Goal: Communication & Community: Answer question/provide support

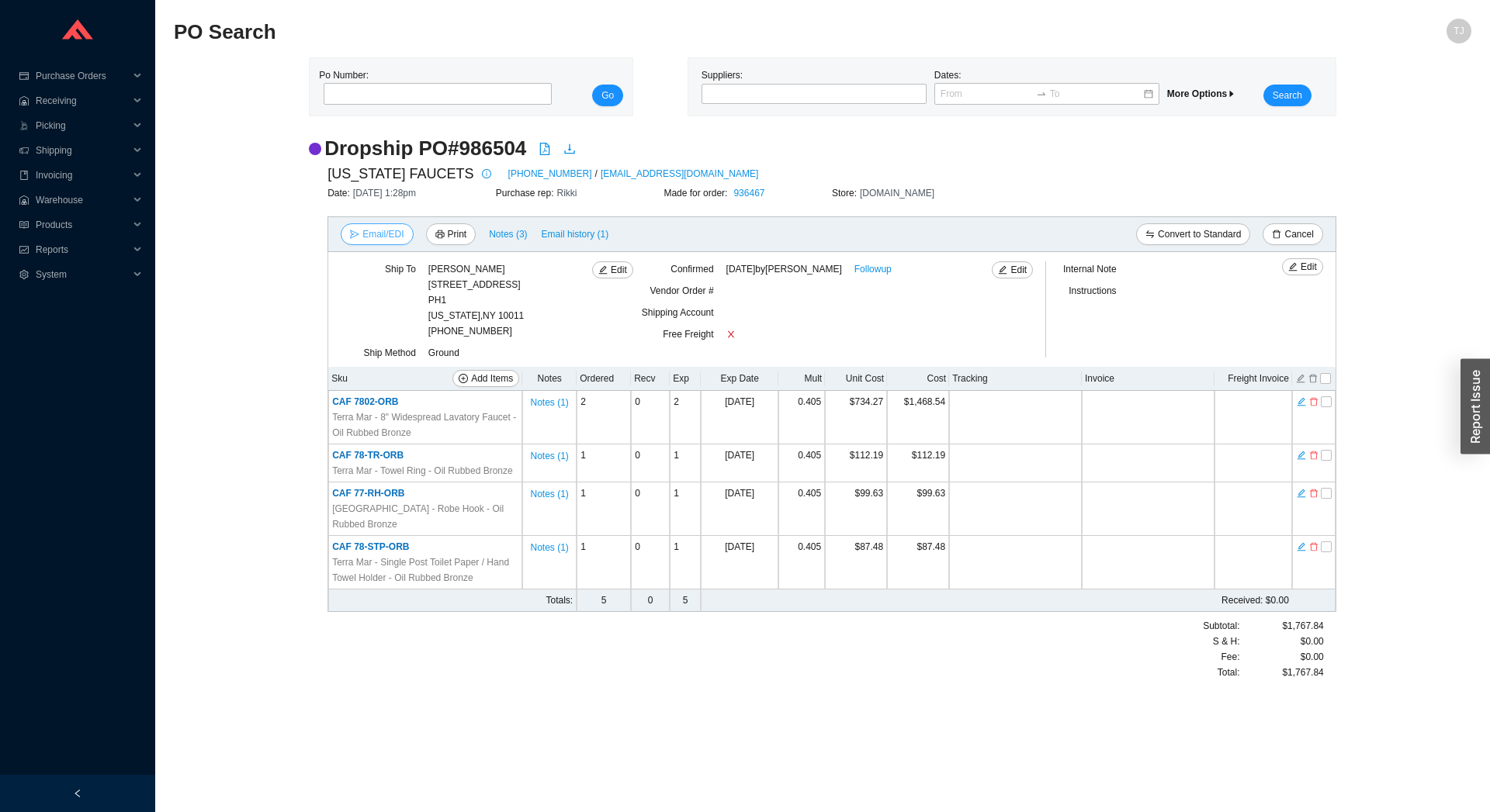
click at [372, 230] on span "Email/EDI" at bounding box center [382, 234] width 42 height 15
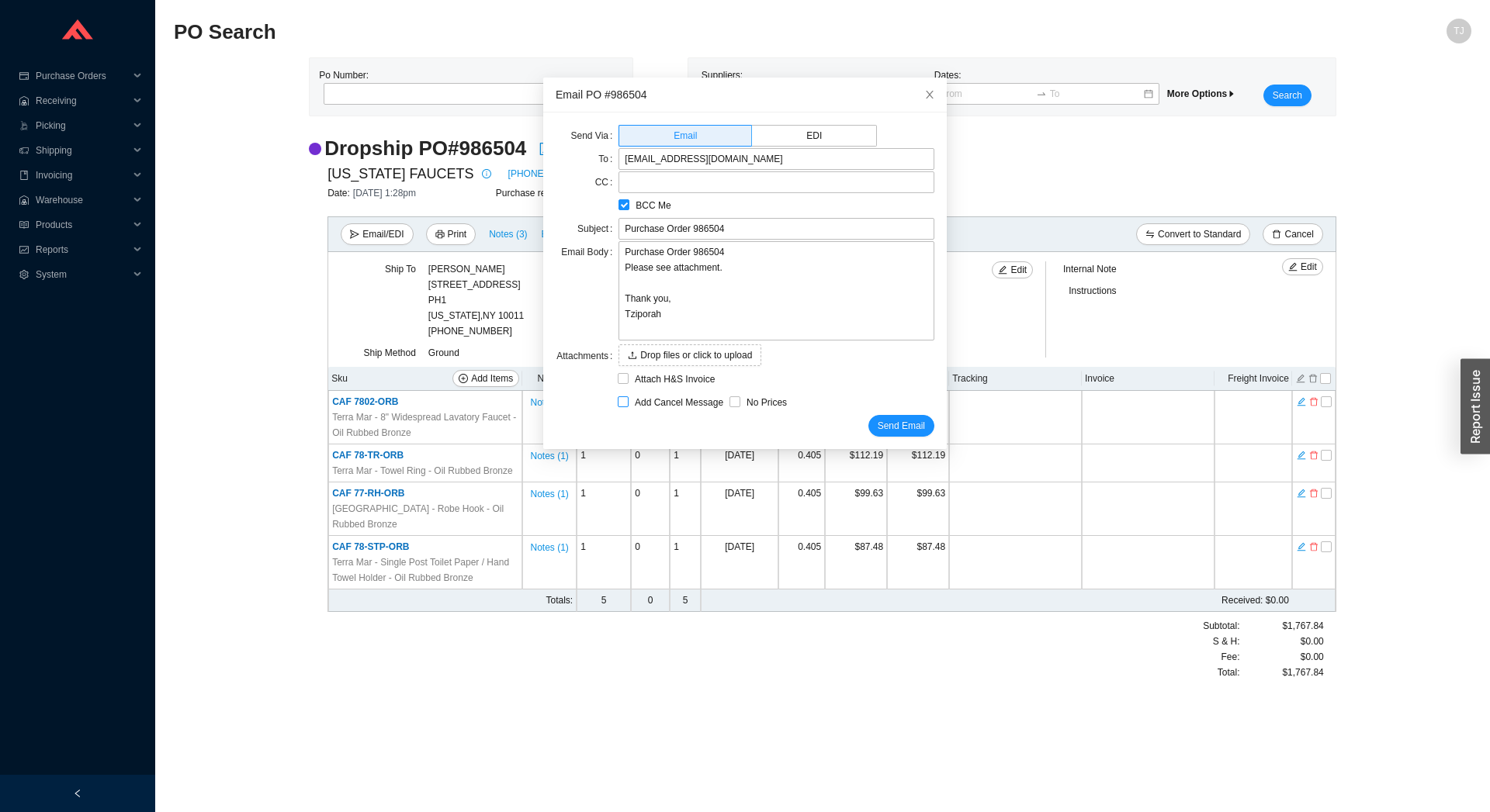
click at [640, 403] on span "Add Cancel Message" at bounding box center [679, 402] width 101 height 15
click at [628, 403] on input "Add Cancel Message" at bounding box center [623, 401] width 11 height 11
checkbox input "true"
type input "Purchase Order 986504 - PLEASE CANCEL"
type textarea "Please cancel and confirm via email. Thank you, Tziporah"
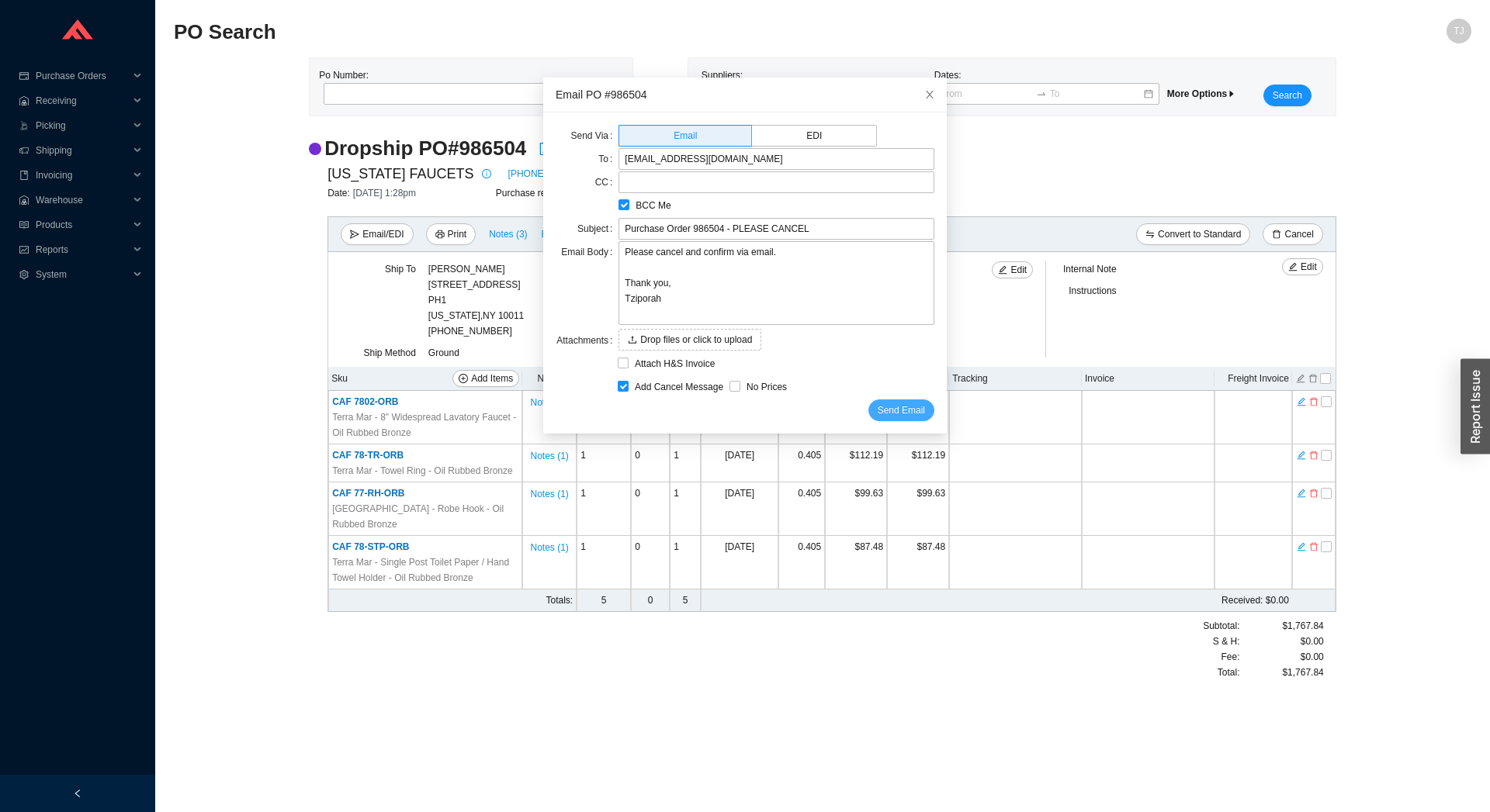
click at [893, 411] on span "Send Email" at bounding box center [901, 410] width 47 height 15
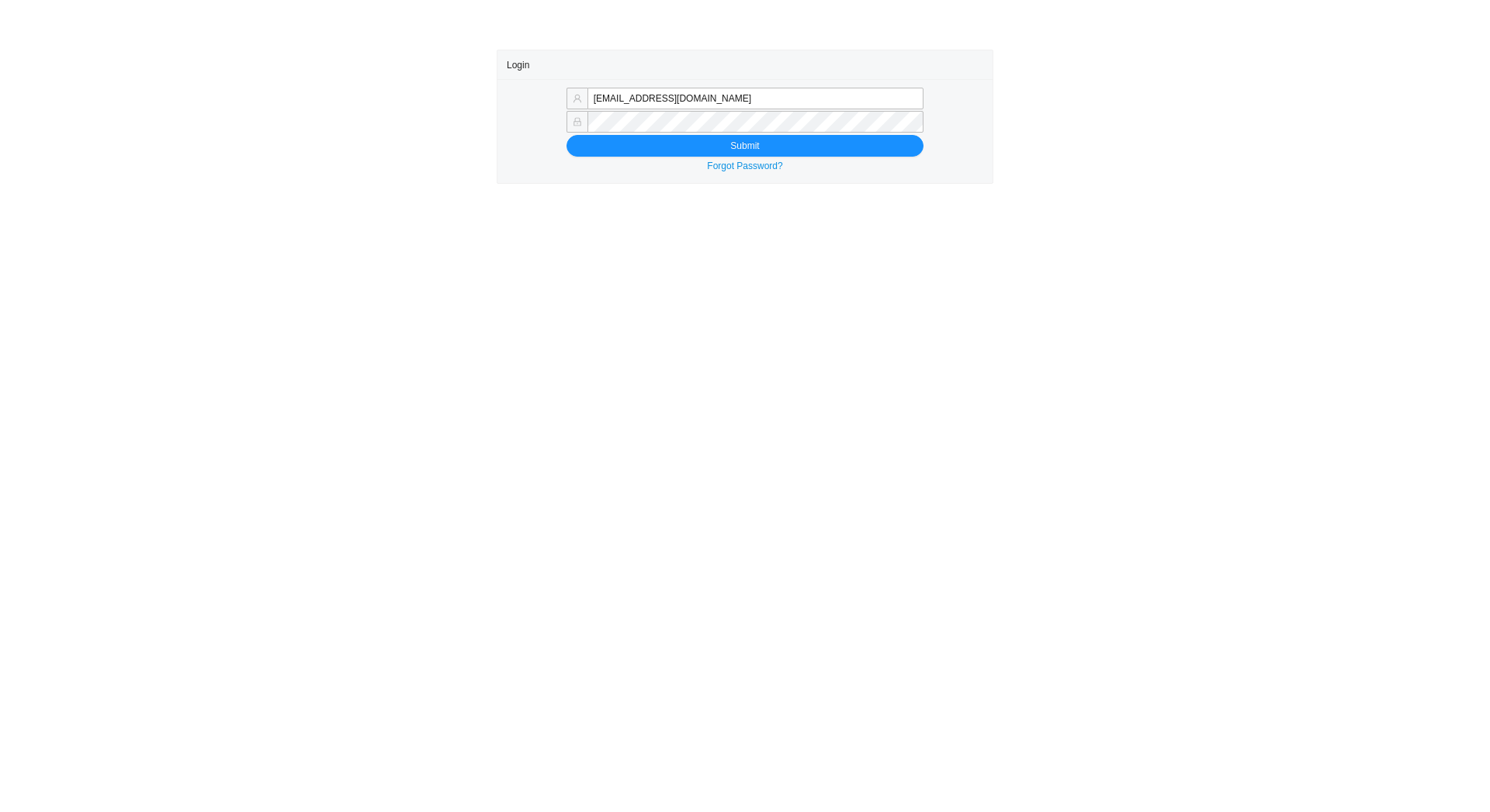
type input "[EMAIL_ADDRESS][DOMAIN_NAME]"
